Goal: Use online tool/utility: Utilize a website feature to perform a specific function

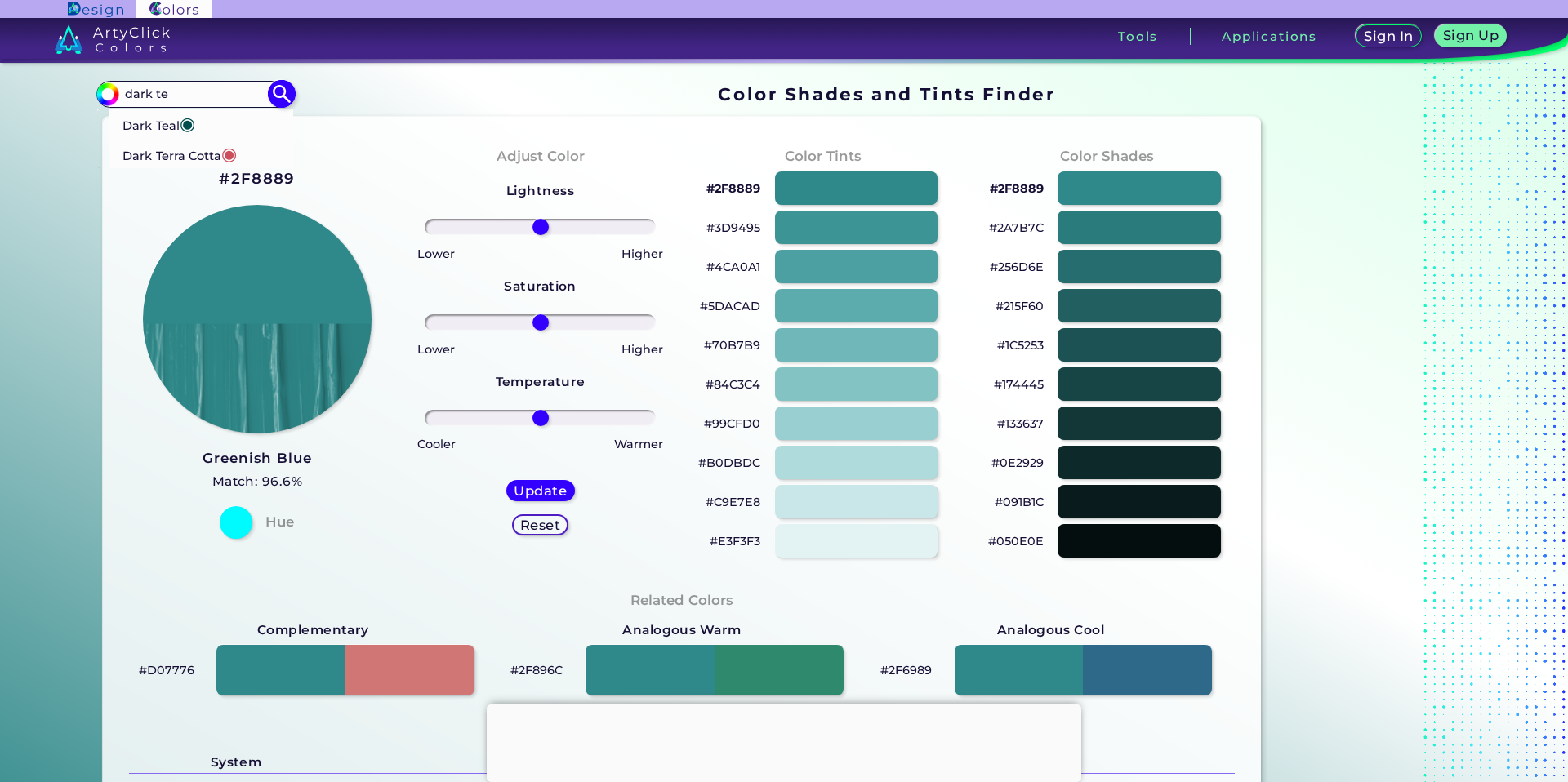
type input "dark te"
click at [187, 121] on span "◉" at bounding box center [186, 122] width 16 height 21
type input "#014d4e"
type input "#014D4E"
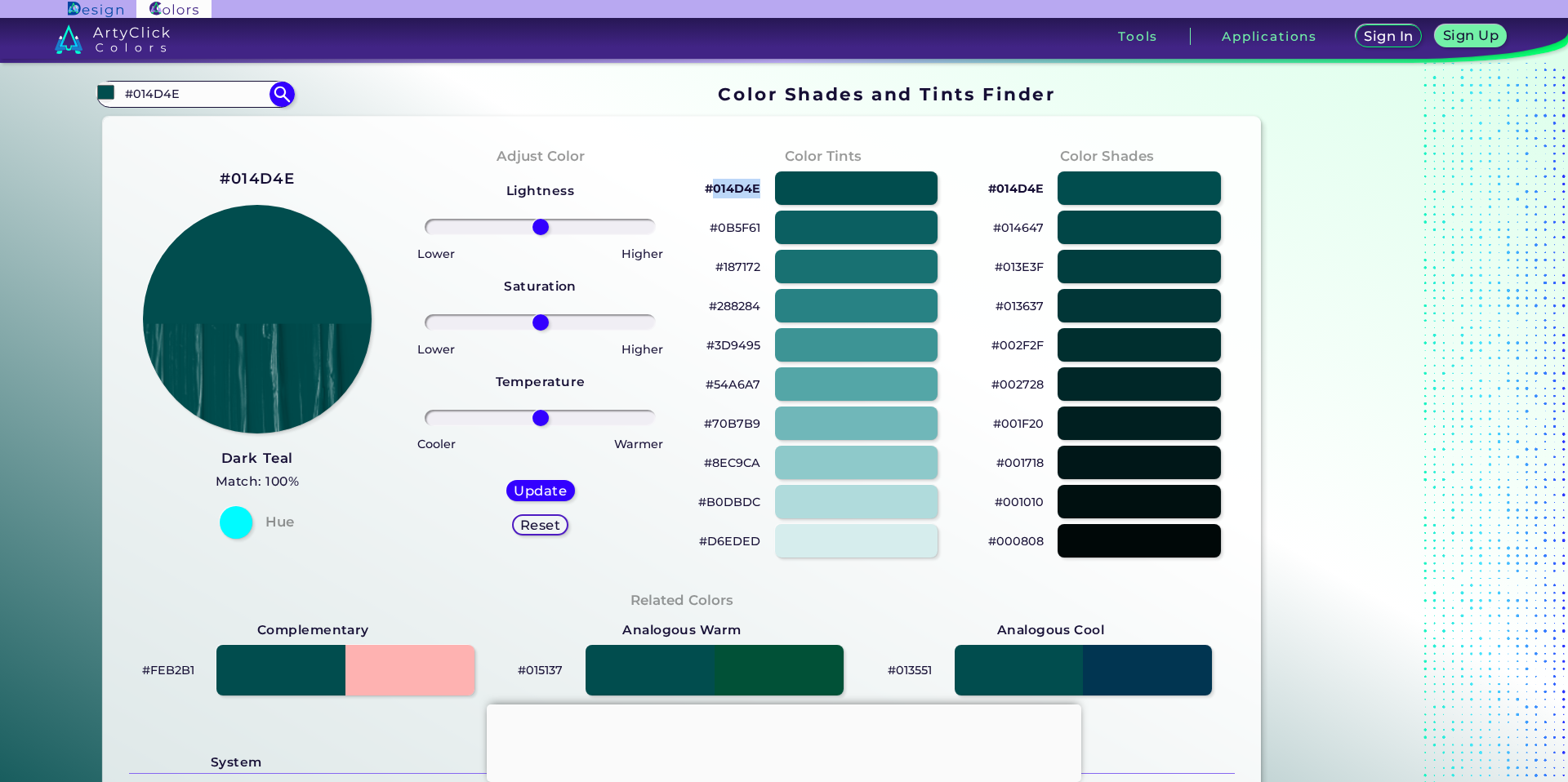
drag, startPoint x: 757, startPoint y: 186, endPoint x: 712, endPoint y: 190, distance: 45.2
click at [712, 190] on div "#014D4E" at bounding box center [823, 189] width 258 height 39
copy p "014D4E"
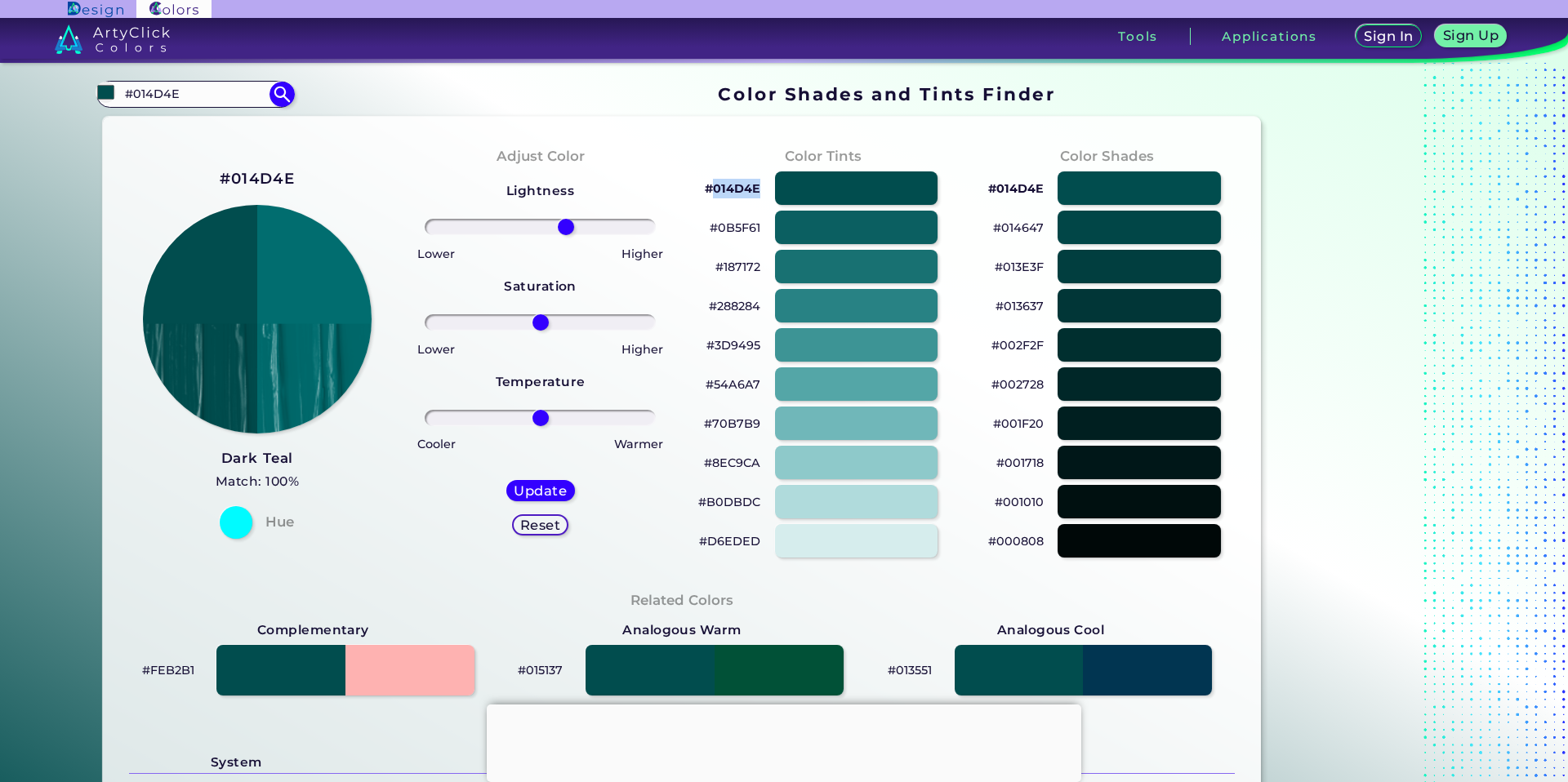
drag, startPoint x: 542, startPoint y: 232, endPoint x: 561, endPoint y: 233, distance: 19.0
type input "24"
click at [561, 233] on input "range" at bounding box center [540, 227] width 231 height 16
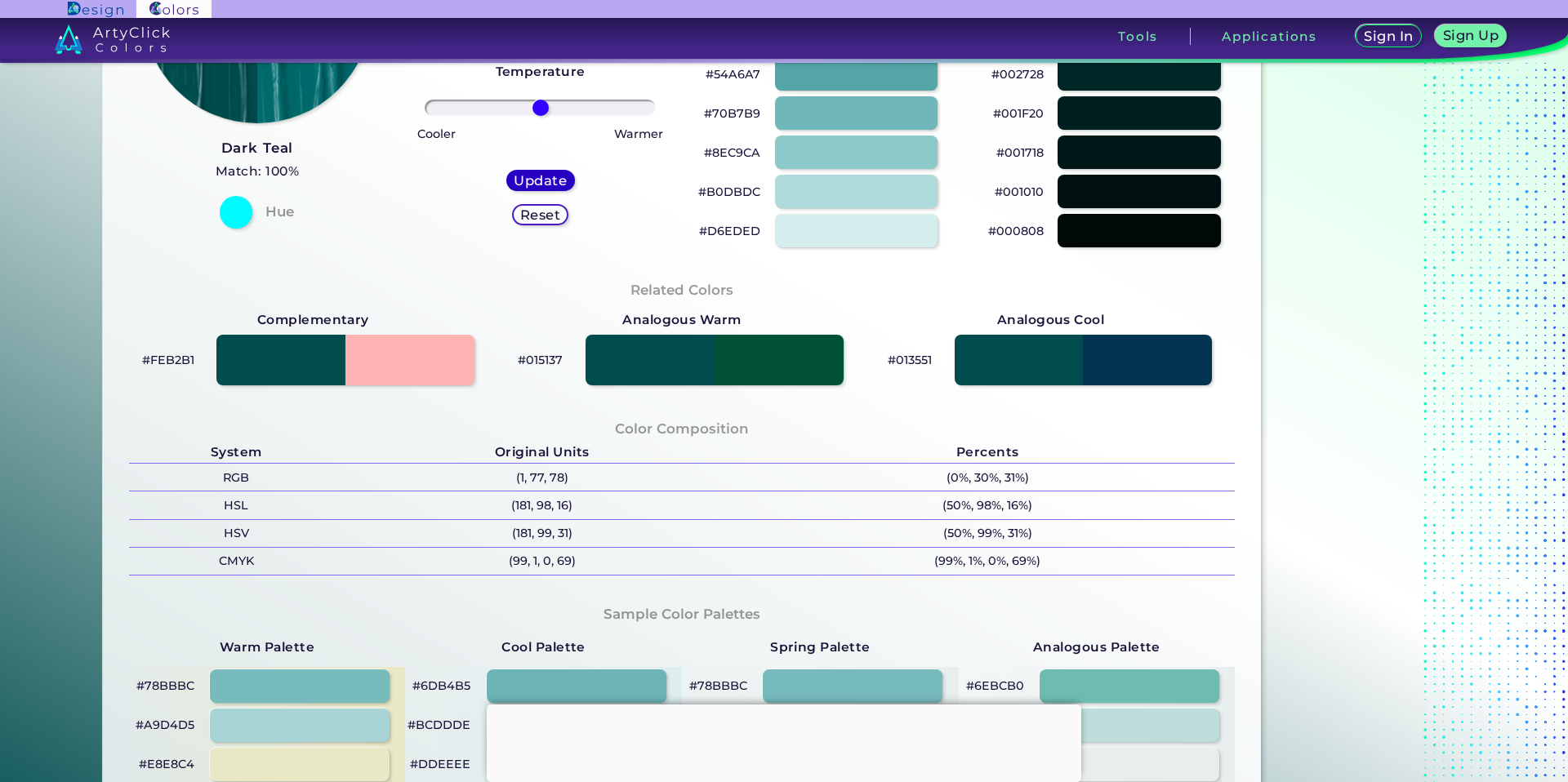
click at [533, 179] on h5 "Update" at bounding box center [540, 180] width 53 height 13
type input "#016d6f"
type input "0"
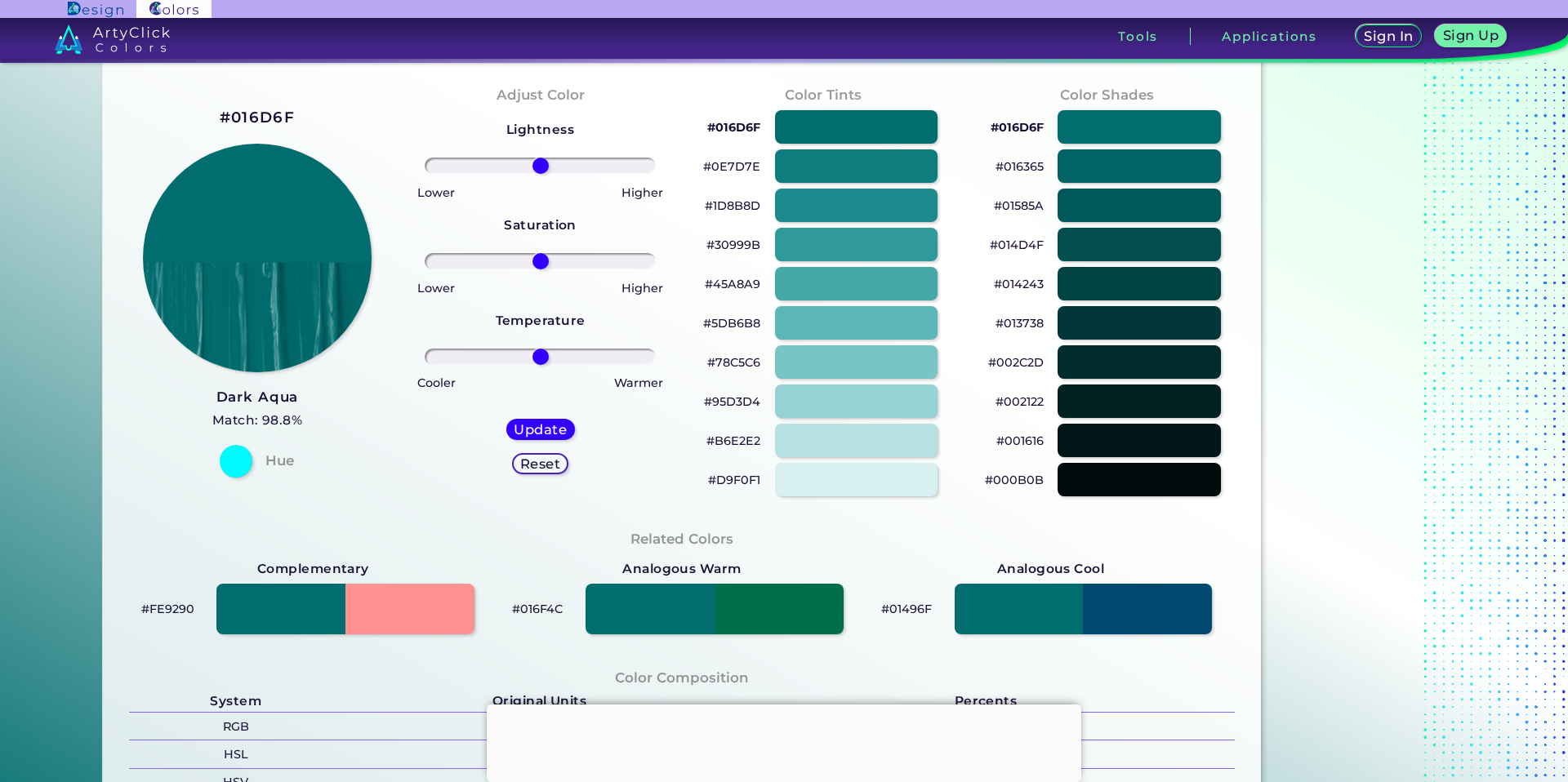
scroll to position [7, 0]
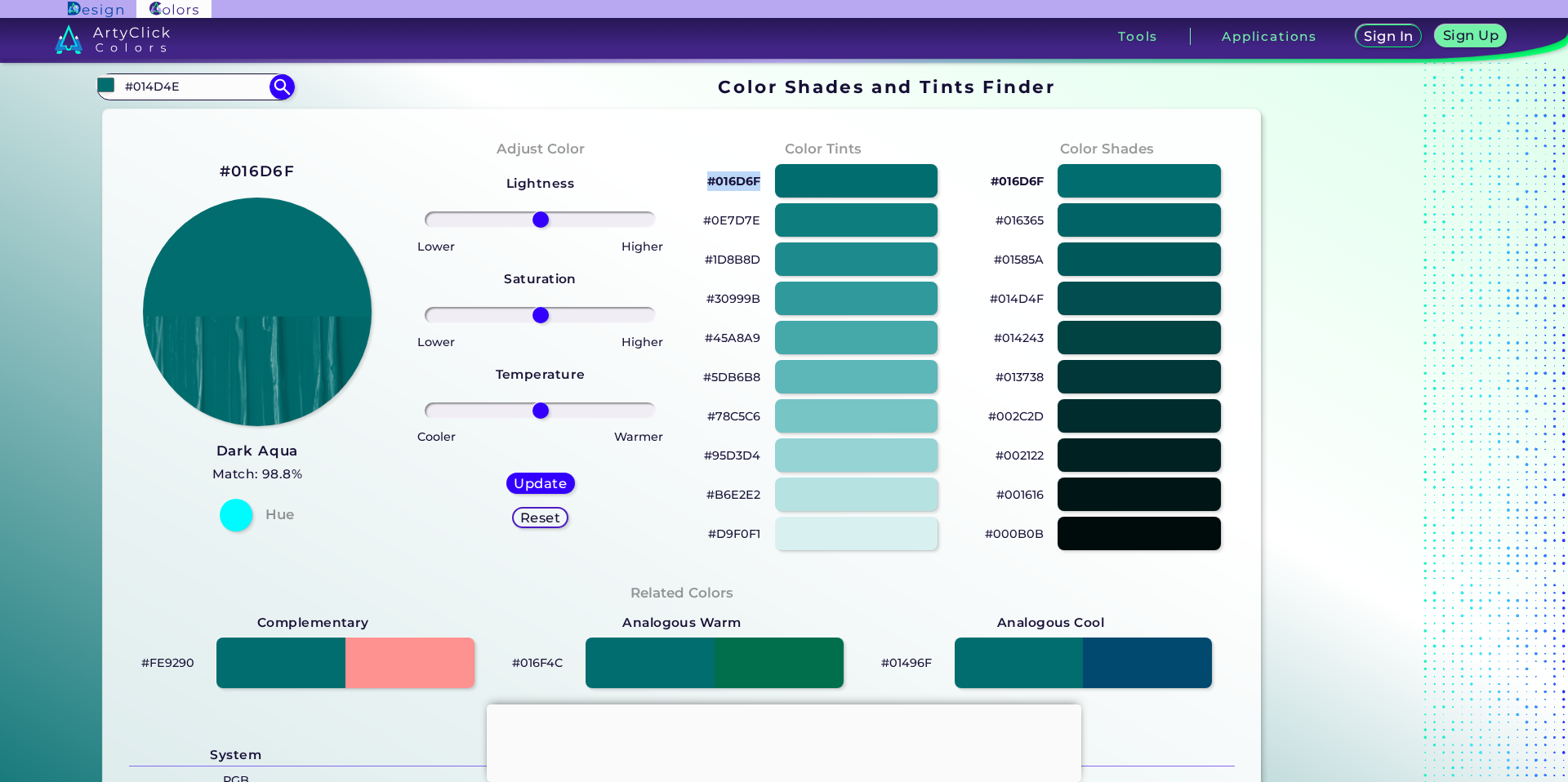
copy p "#016D6F"
drag, startPoint x: 759, startPoint y: 178, endPoint x: 702, endPoint y: 183, distance: 57.2
click at [702, 182] on div "#016D6F" at bounding box center [823, 181] width 258 height 39
click at [1146, 252] on div at bounding box center [1138, 259] width 164 height 34
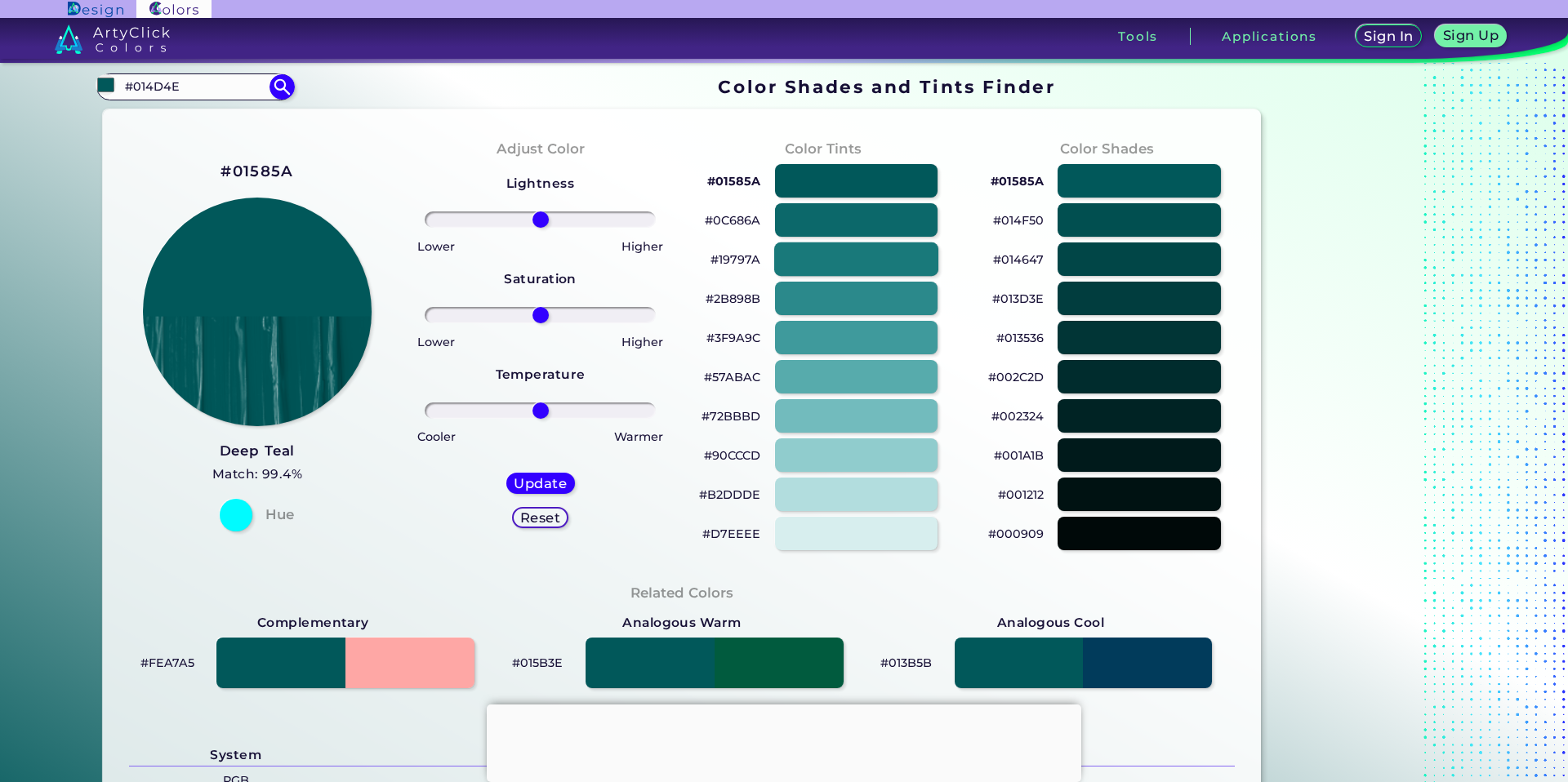
click at [906, 266] on div at bounding box center [856, 259] width 164 height 34
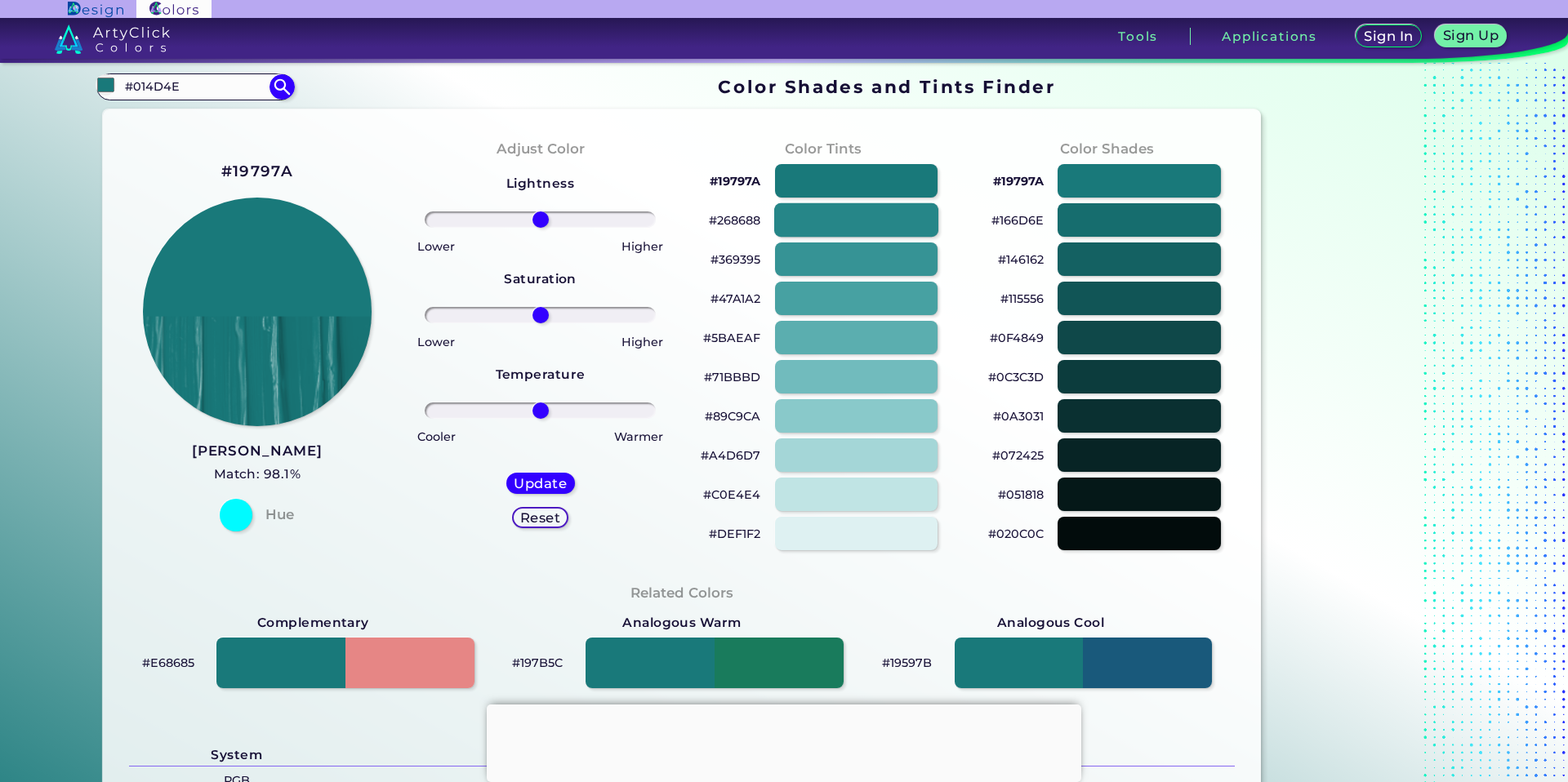
click at [900, 233] on div at bounding box center [856, 220] width 164 height 34
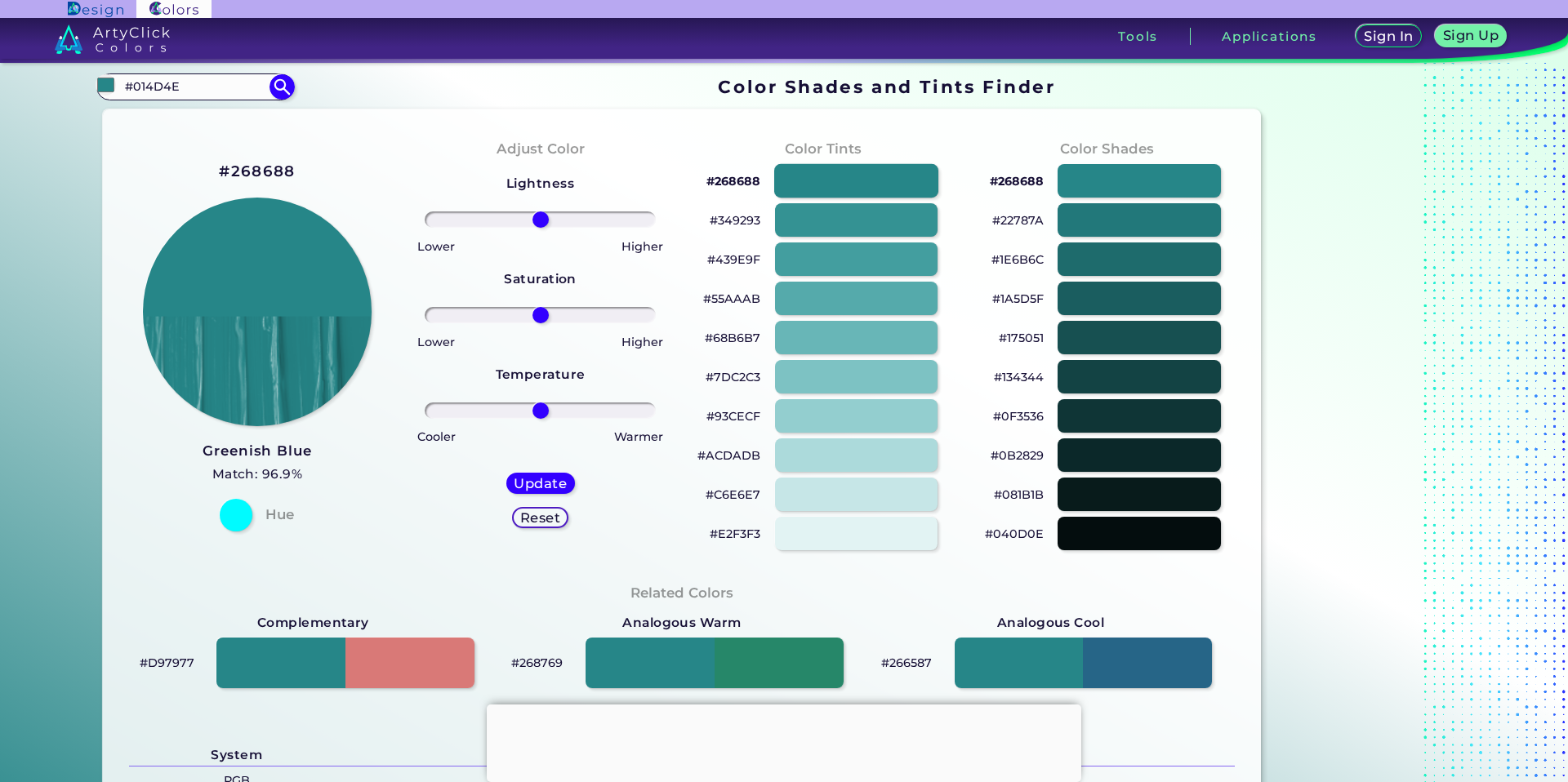
click at [906, 189] on div at bounding box center [856, 180] width 164 height 34
click at [906, 175] on div at bounding box center [856, 180] width 164 height 34
click at [1151, 164] on div at bounding box center [1138, 180] width 164 height 34
click at [1152, 219] on div at bounding box center [1138, 220] width 164 height 34
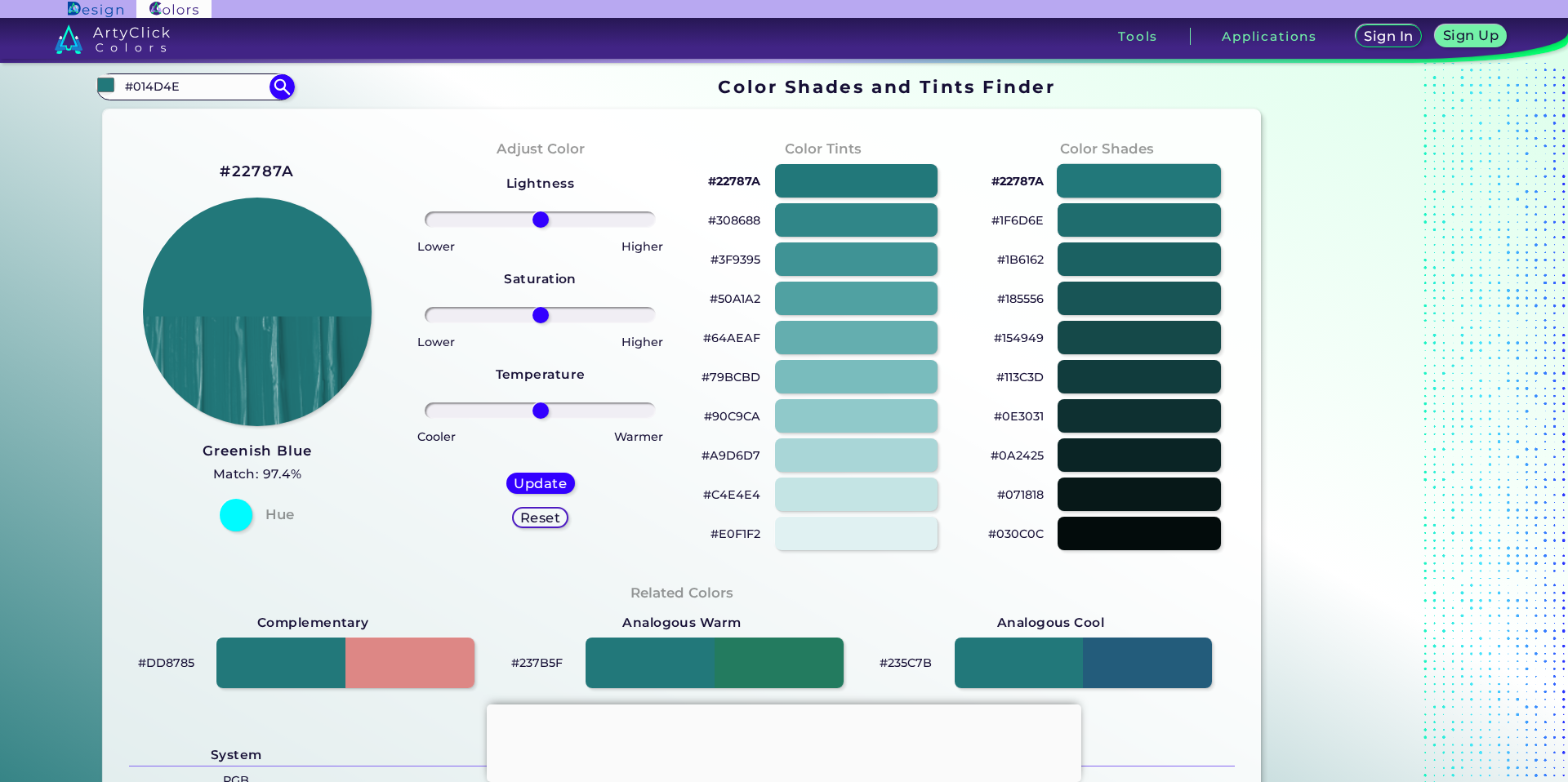
click at [1153, 191] on div at bounding box center [1138, 180] width 164 height 34
click at [1157, 224] on div at bounding box center [1138, 220] width 164 height 34
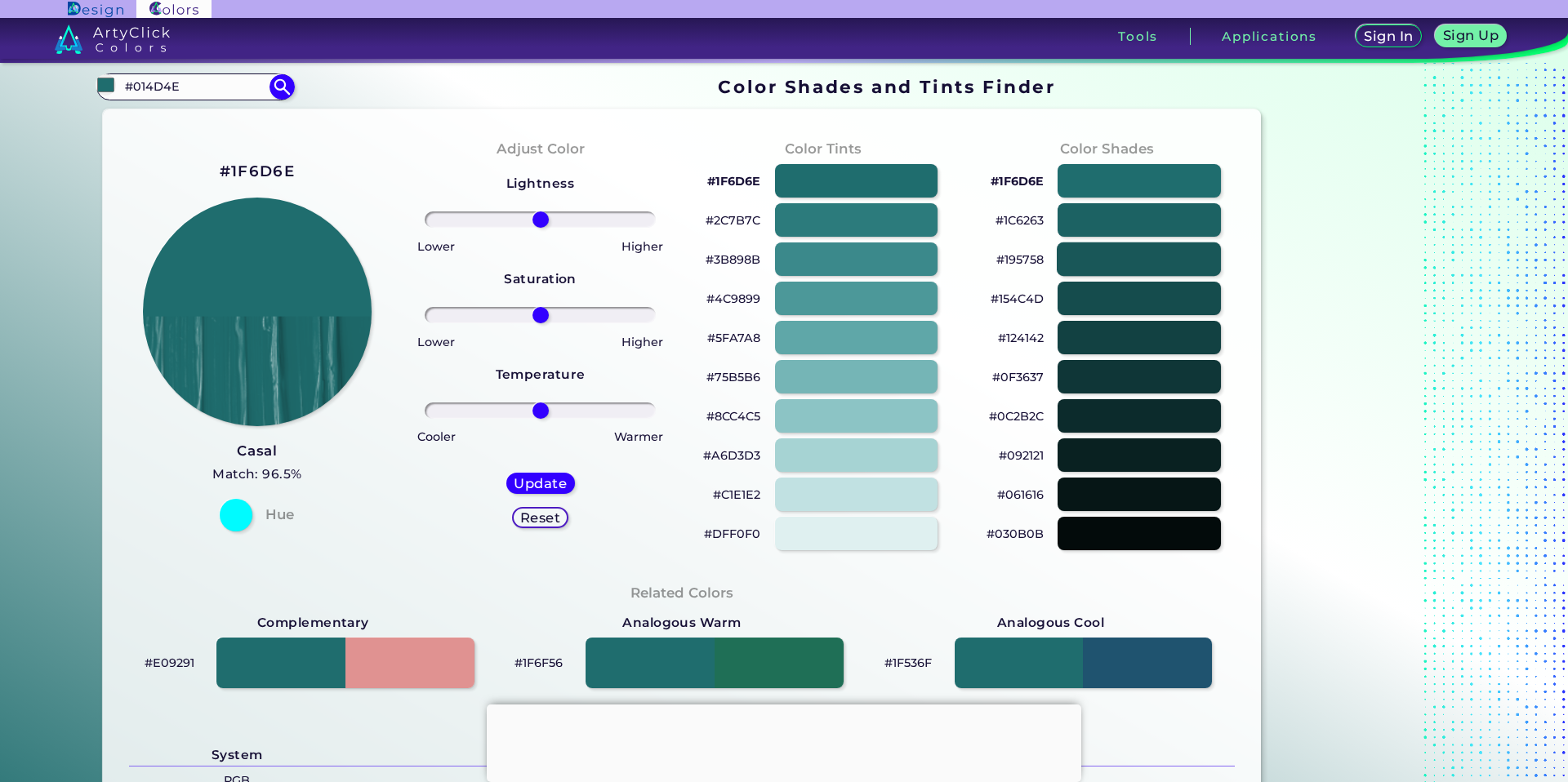
click at [1161, 255] on div at bounding box center [1138, 259] width 164 height 34
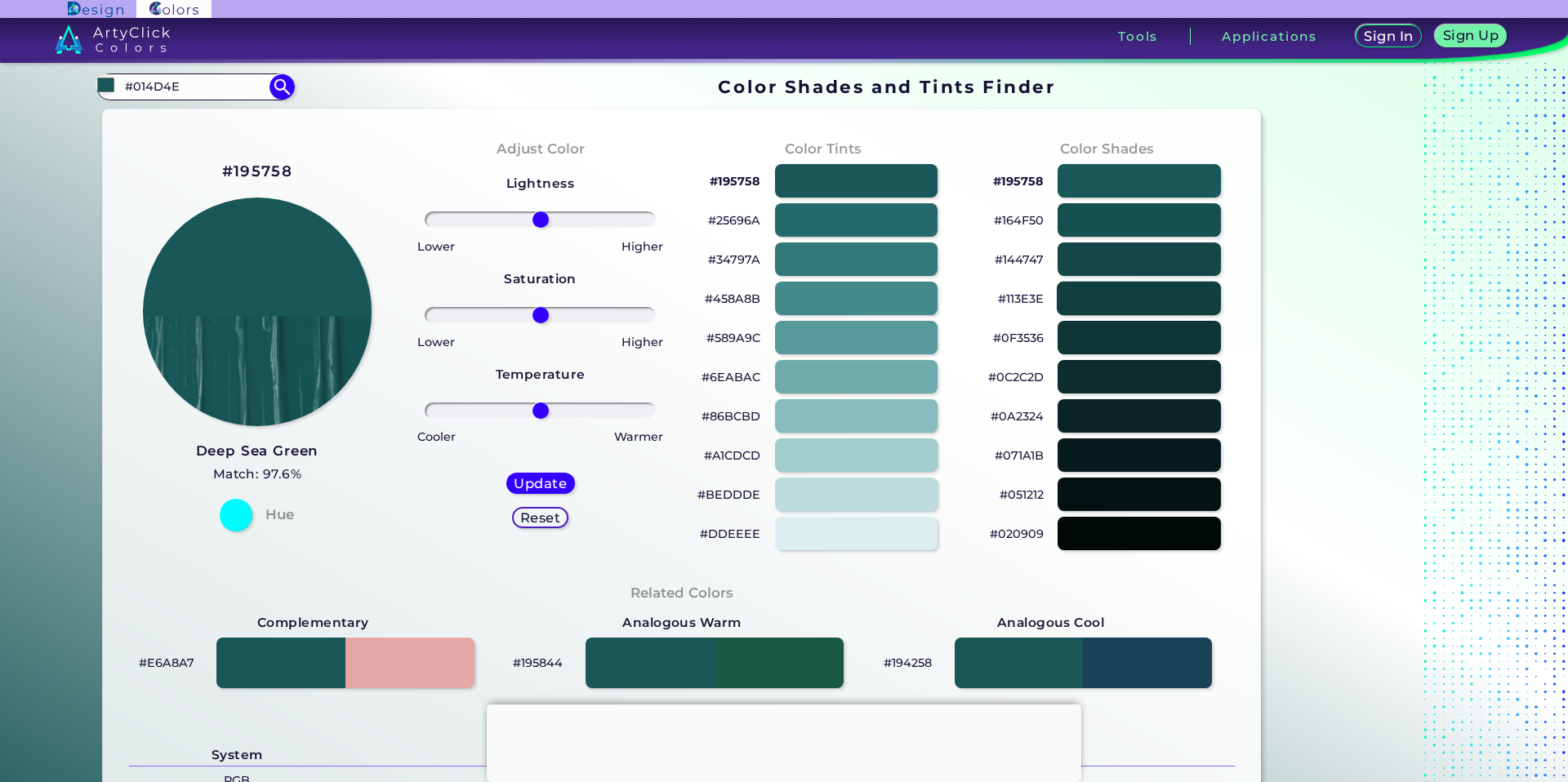
click at [1162, 288] on div at bounding box center [1138, 298] width 164 height 34
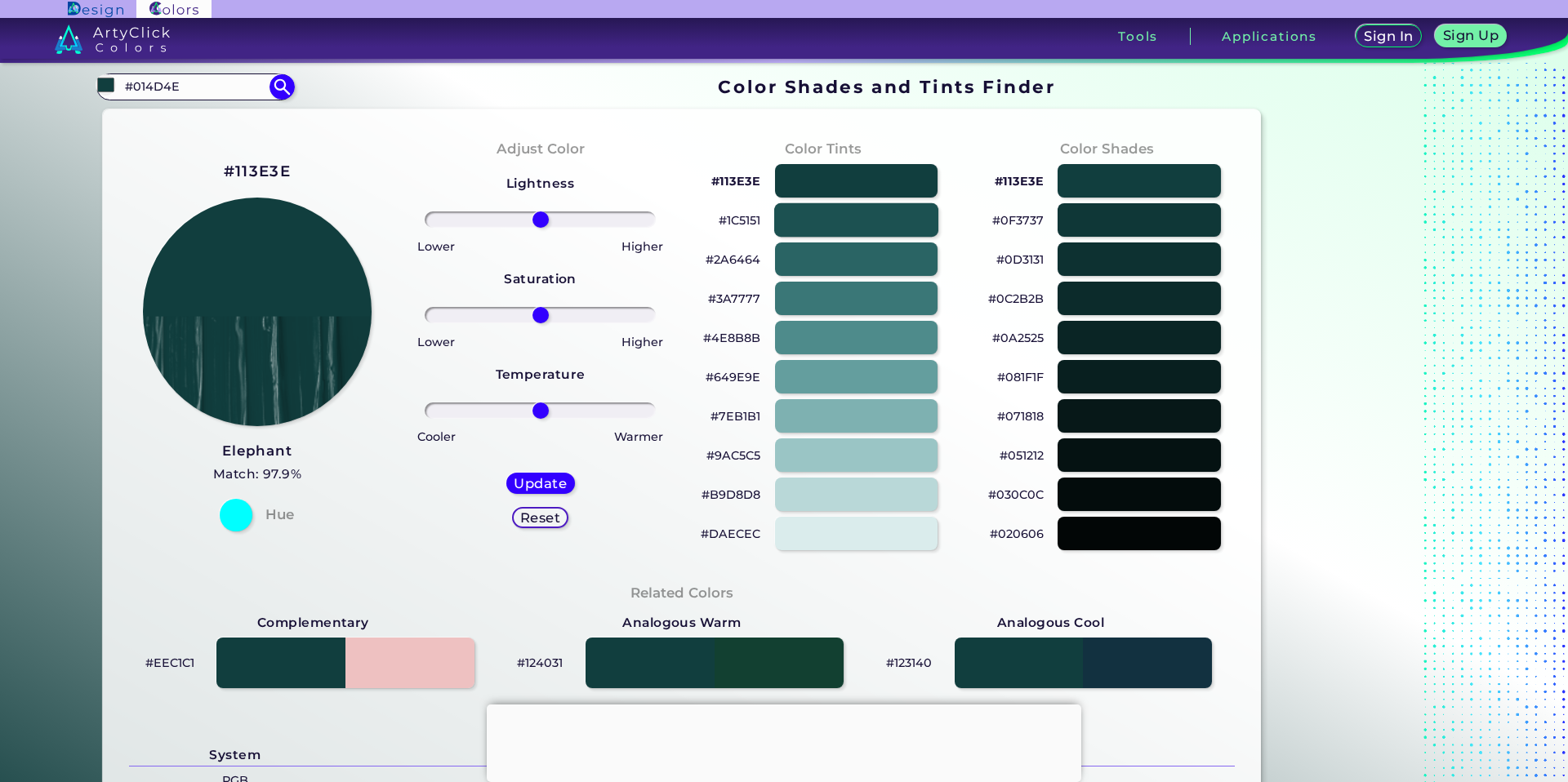
click at [895, 231] on div at bounding box center [856, 220] width 164 height 34
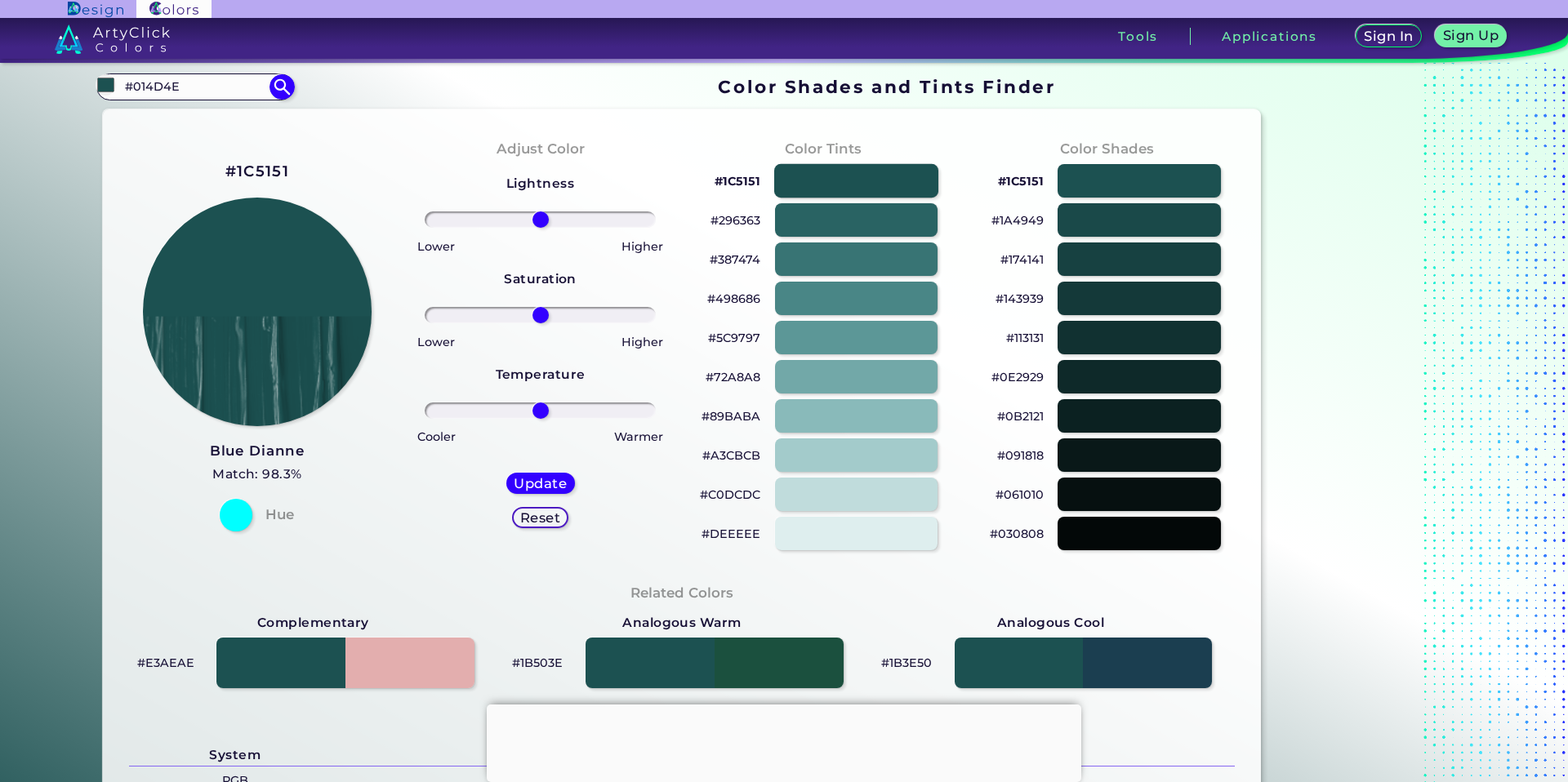
click at [893, 179] on div at bounding box center [856, 180] width 164 height 34
click at [889, 273] on div at bounding box center [856, 259] width 164 height 34
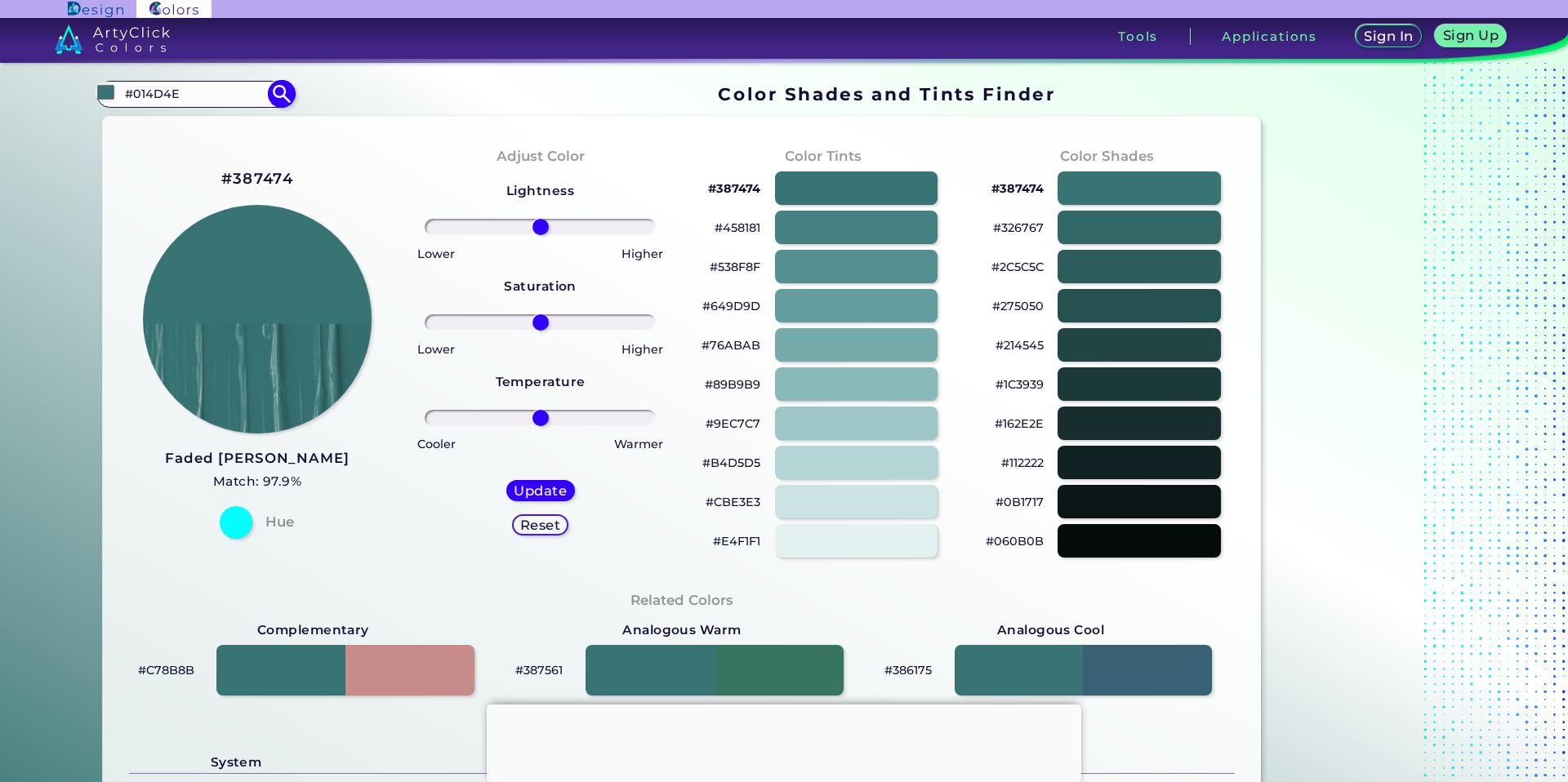
click at [247, 102] on input "#014D4E" at bounding box center [194, 94] width 152 height 22
click at [283, 95] on img at bounding box center [282, 94] width 29 height 29
type input "#014d4e"
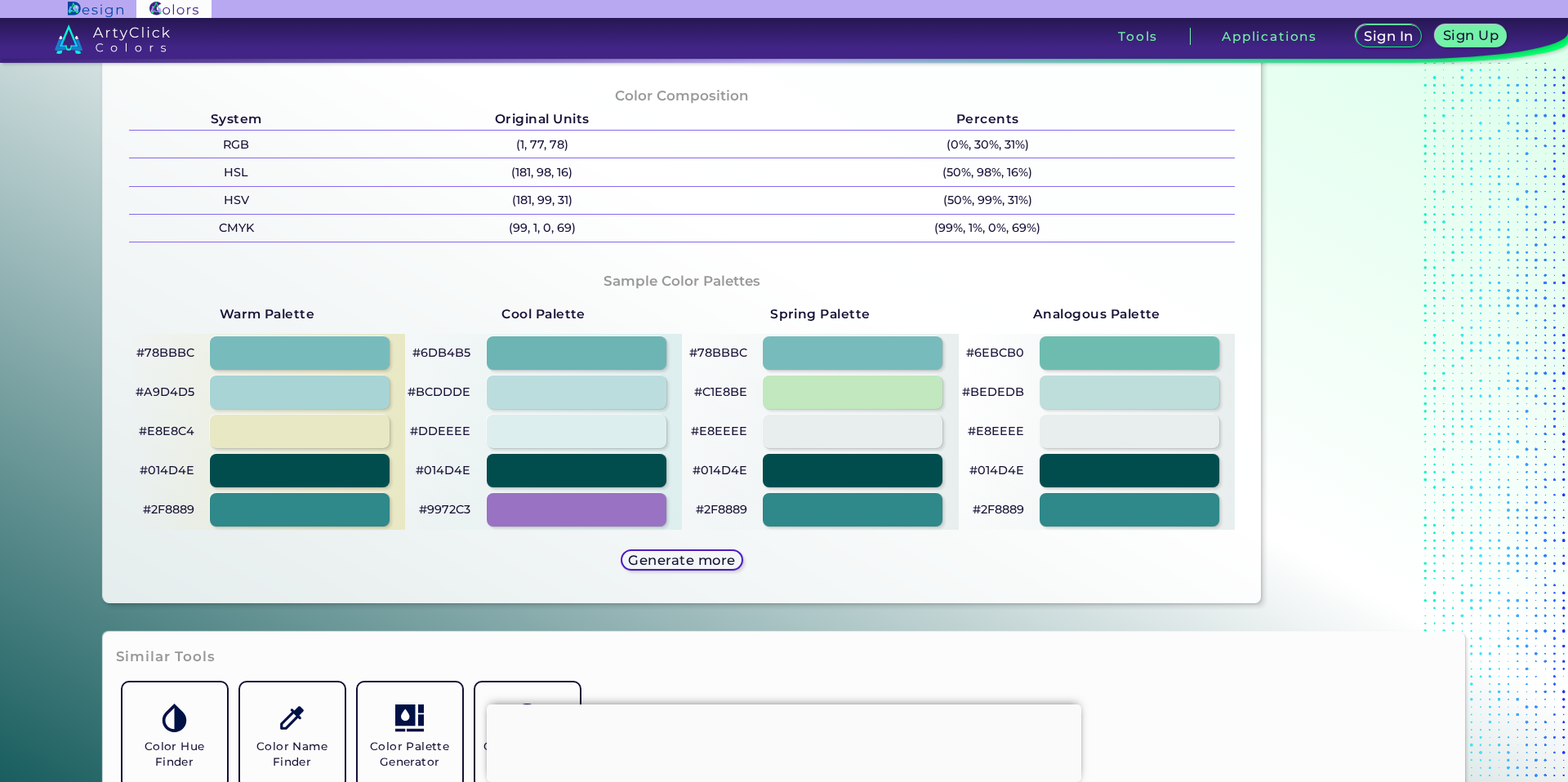
scroll to position [710, 0]
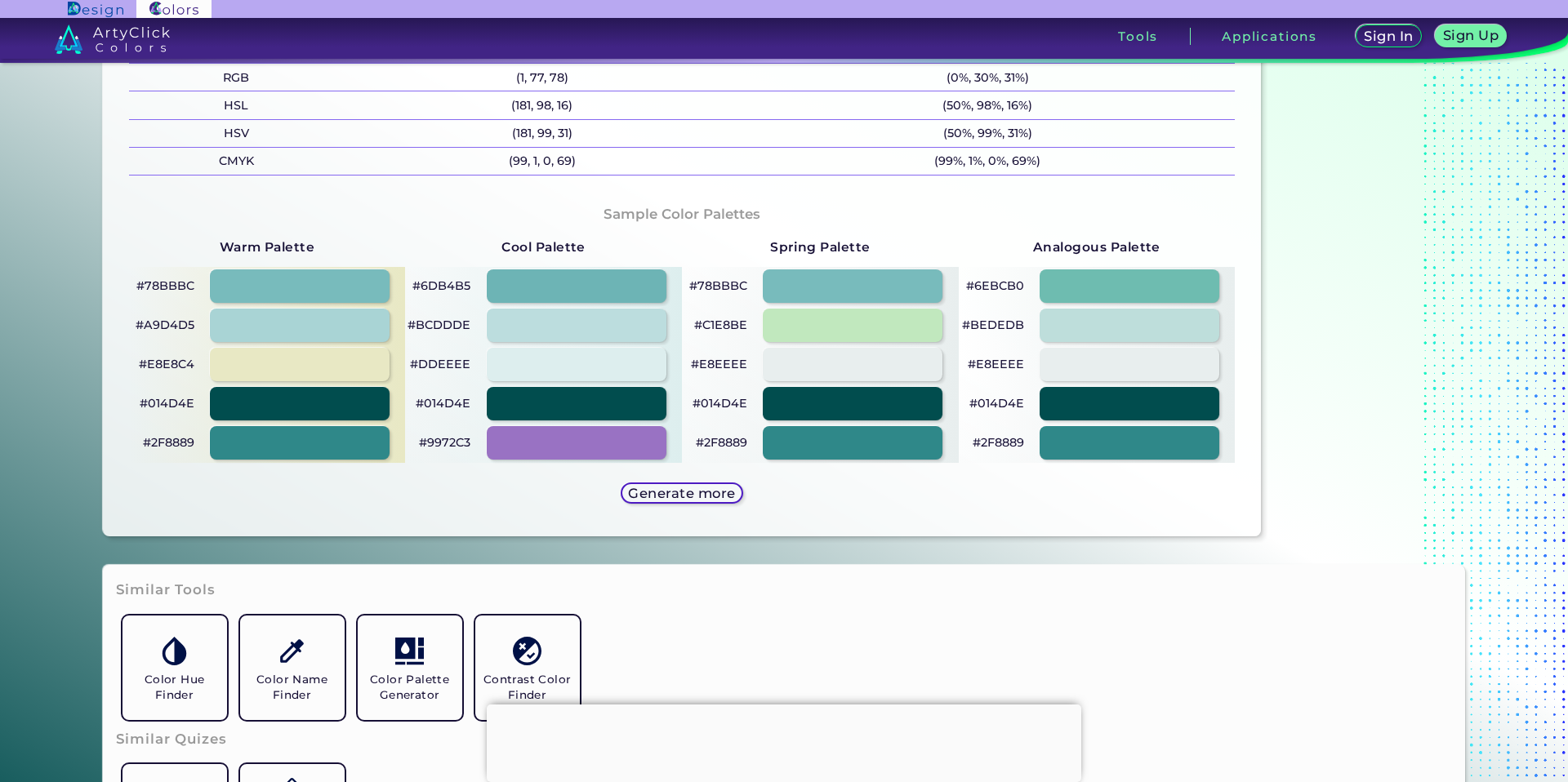
click at [686, 489] on h5 "Generate more" at bounding box center [681, 493] width 107 height 13
